Goal: Task Accomplishment & Management: Complete application form

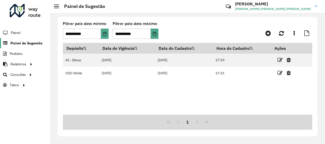
click at [35, 43] on span "Painel de Sugestão" at bounding box center [26, 43] width 32 height 5
click at [32, 16] on div at bounding box center [25, 10] width 31 height 13
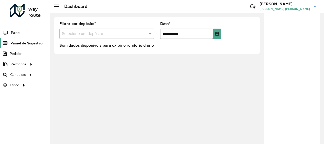
click at [39, 45] on span "Painel de Sugestão" at bounding box center [26, 43] width 32 height 5
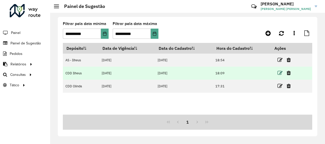
click at [280, 73] on icon at bounding box center [280, 73] width 5 height 5
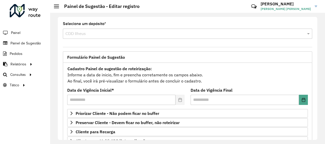
scroll to position [77, 0]
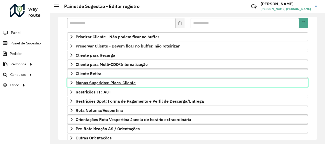
click at [100, 84] on span "Mapas Sugeridos: Placa-Cliente" at bounding box center [106, 83] width 60 height 4
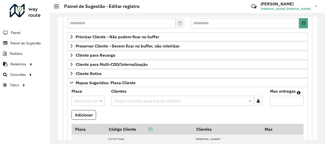
click at [87, 99] on input "text" at bounding box center [83, 101] width 18 height 6
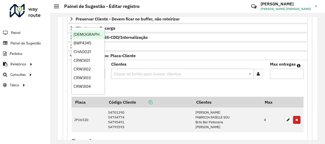
scroll to position [128, 0]
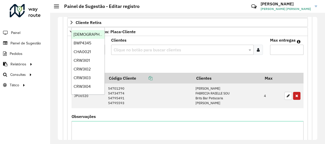
click at [60, 109] on div "**********" at bounding box center [188, 78] width 260 height 123
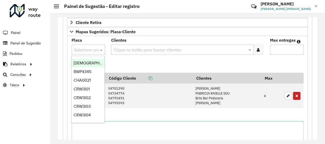
click at [88, 47] on input "text" at bounding box center [83, 50] width 18 height 6
paste input "*******"
type input "*******"
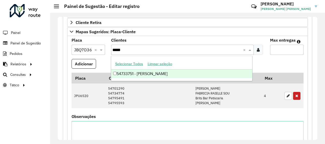
type input "*****"
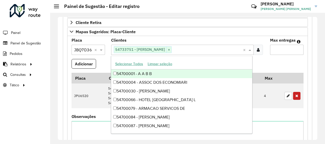
click at [207, 52] on div "Clique no botão para buscar clientes 54733751 - TATIANA VALETE BENJA ×" at bounding box center [177, 49] width 132 height 9
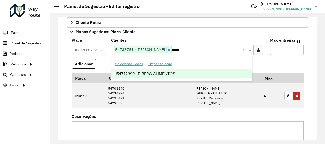
type input "*****"
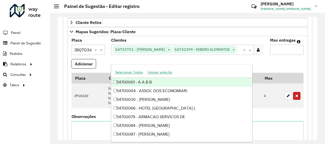
click at [237, 53] on input "text" at bounding box center [240, 50] width 6 height 6
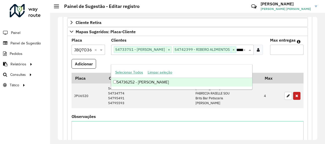
type input "*****"
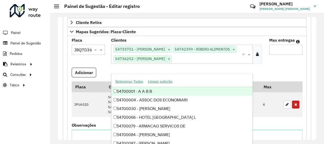
click at [296, 46] on input "*" at bounding box center [285, 50] width 33 height 10
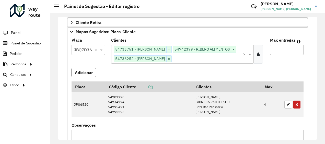
click at [296, 46] on input "*" at bounding box center [287, 50] width 34 height 10
type input "*"
click at [296, 46] on input "*" at bounding box center [287, 50] width 34 height 10
click at [90, 78] on button "Adicionar" at bounding box center [84, 73] width 25 height 10
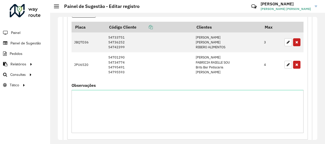
scroll to position [102, 0]
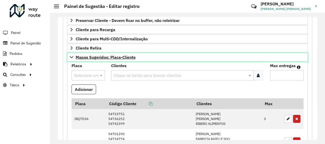
click at [72, 55] on icon at bounding box center [72, 57] width 4 height 4
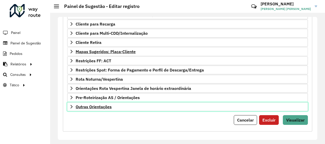
click at [93, 105] on span "Outras Orientações" at bounding box center [94, 107] width 36 height 4
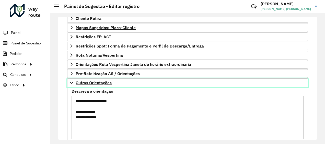
scroll to position [159, 0]
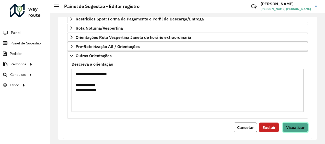
click at [298, 126] on span "Visualizar" at bounding box center [296, 127] width 18 height 5
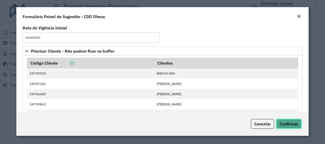
click at [285, 126] on span "Confirmar" at bounding box center [289, 124] width 19 height 5
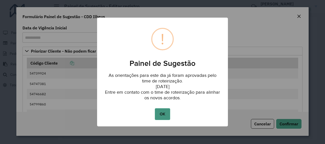
click at [166, 113] on button "OK" at bounding box center [162, 114] width 15 height 12
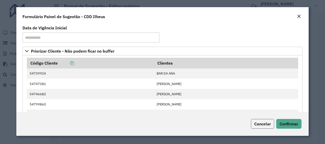
click at [264, 122] on span "Cancelar" at bounding box center [263, 124] width 17 height 5
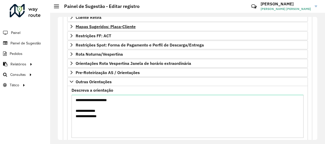
scroll to position [108, 0]
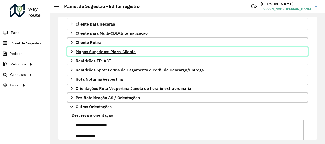
click at [115, 51] on span "Mapas Sugeridos: Placa-Cliente" at bounding box center [106, 52] width 60 height 4
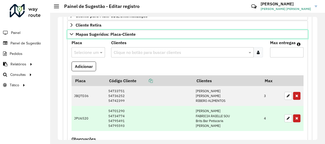
scroll to position [134, 0]
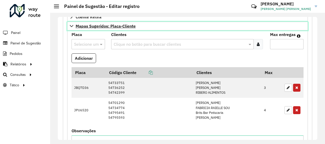
click at [70, 25] on icon at bounding box center [72, 26] width 4 height 4
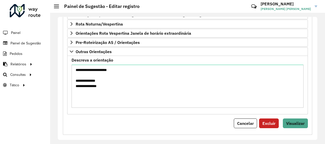
scroll to position [166, 0]
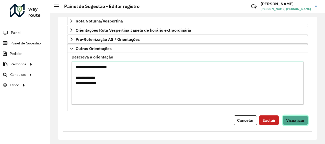
click at [291, 118] on span "Visualizar" at bounding box center [296, 120] width 18 height 5
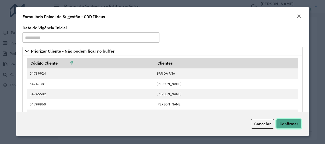
click at [290, 123] on span "Confirmar" at bounding box center [289, 124] width 19 height 5
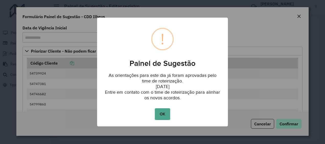
click at [155, 108] on button "OK" at bounding box center [162, 114] width 15 height 12
